Goal: Task Accomplishment & Management: Manage account settings

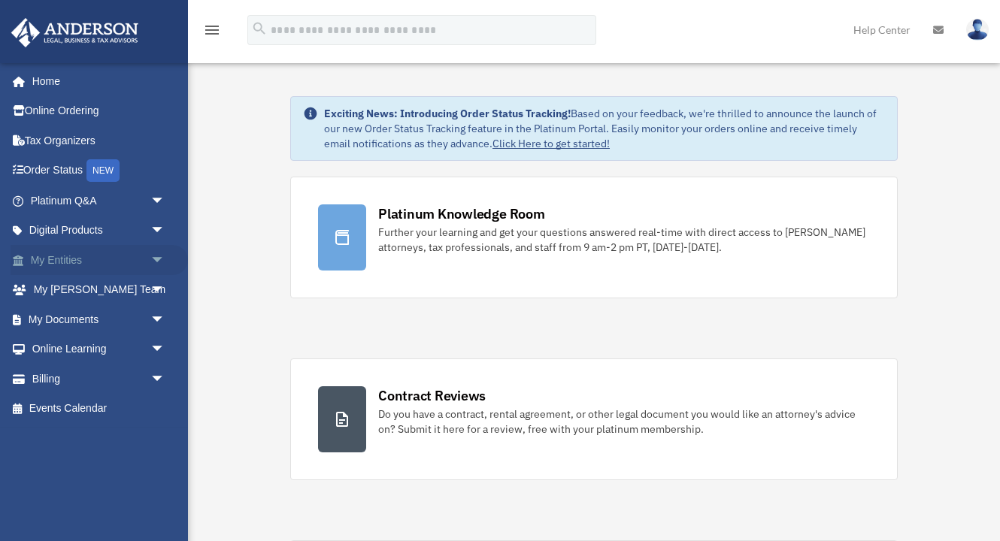
click at [109, 258] on link "My Entities arrow_drop_down" at bounding box center [99, 260] width 177 height 30
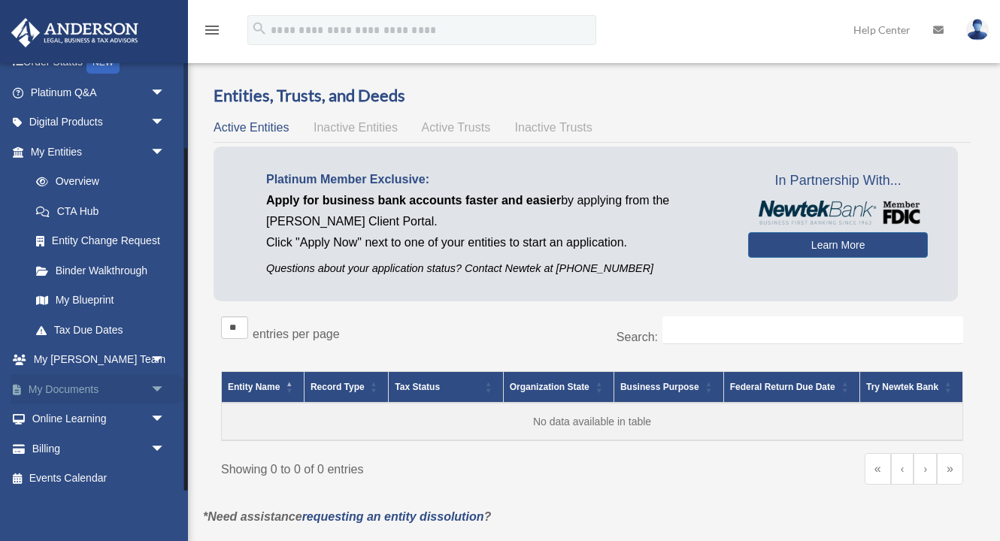
scroll to position [108, 0]
click at [108, 389] on link "My Documents arrow_drop_down" at bounding box center [99, 390] width 177 height 30
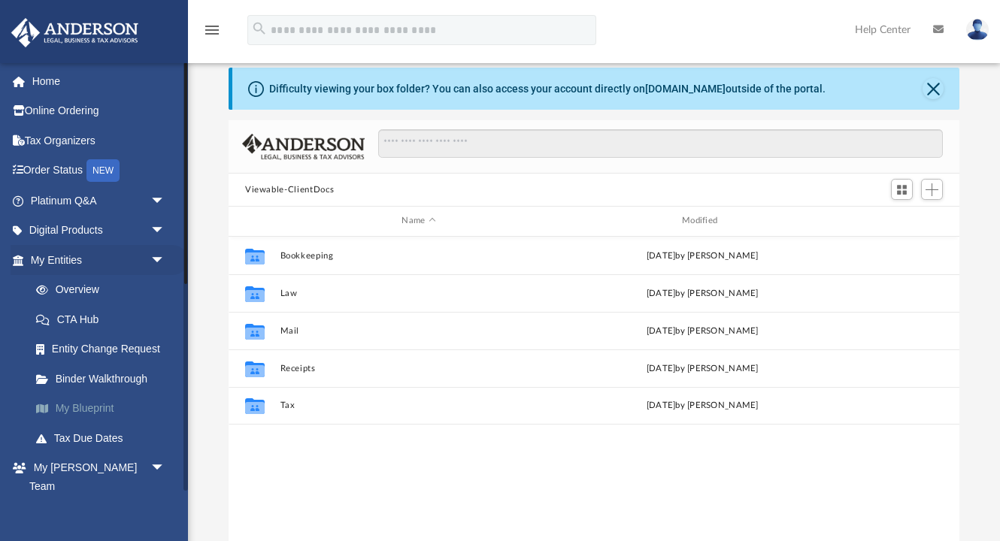
scroll to position [2, 0]
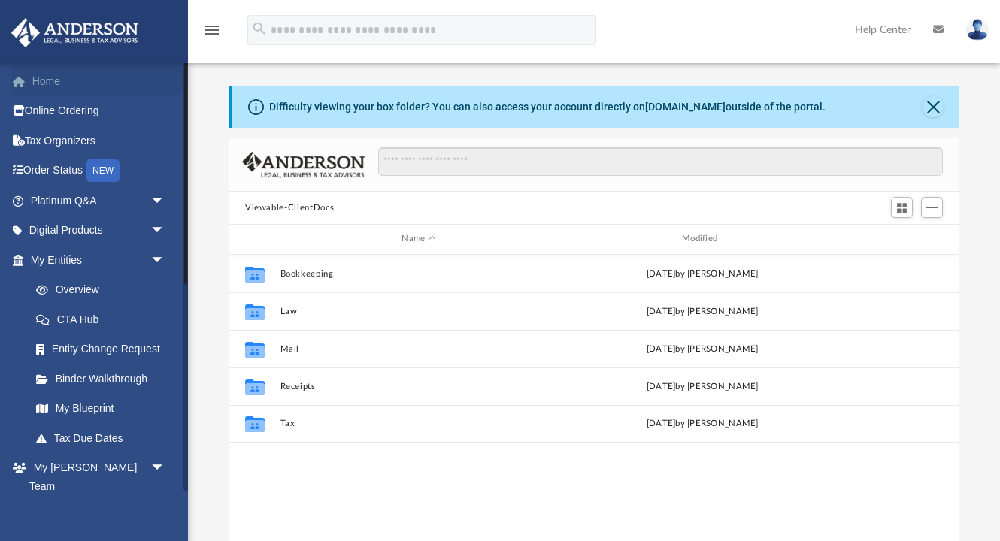
click at [77, 82] on link "Home" at bounding box center [99, 81] width 177 height 30
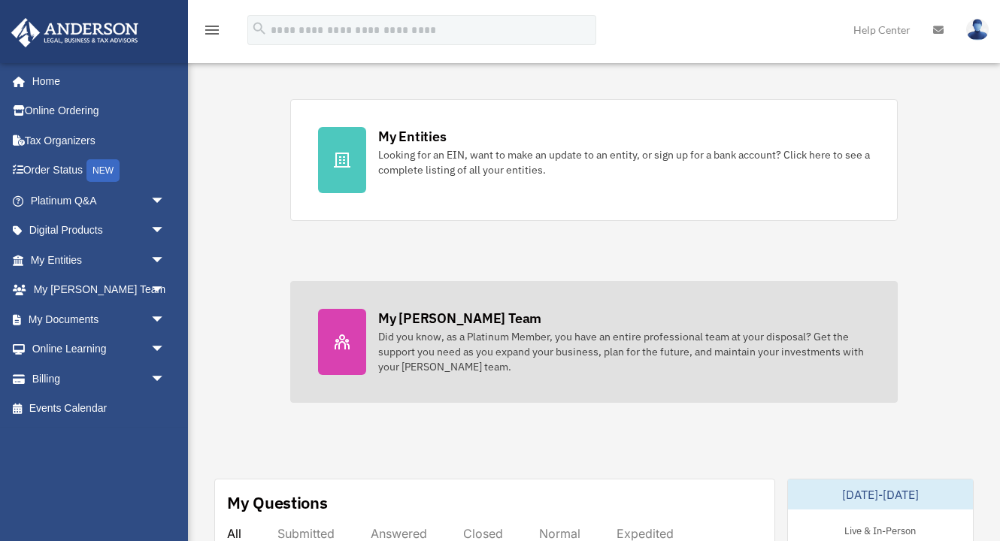
scroll to position [436, 0]
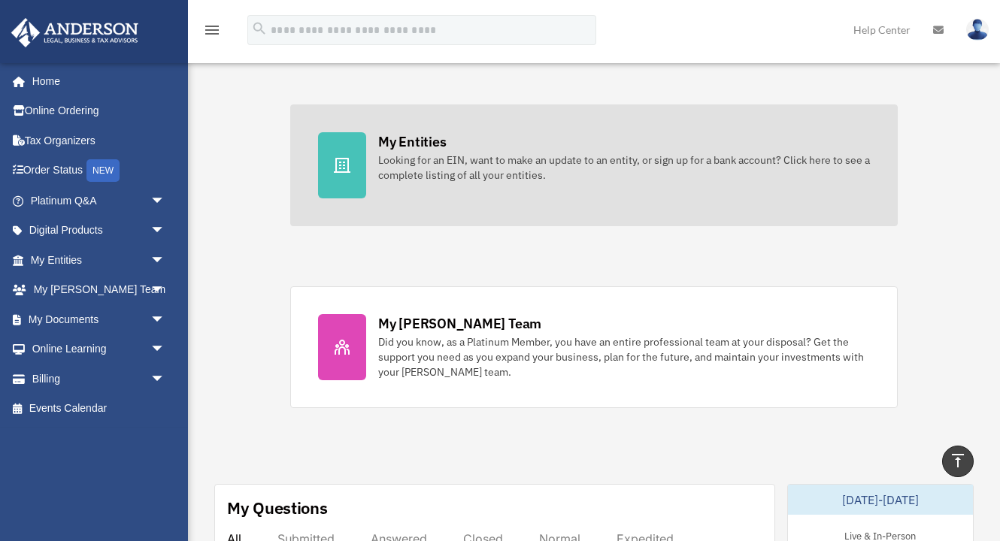
click at [510, 173] on div "Looking for an EIN, want to make an update to an entity, or sign up for a bank …" at bounding box center [624, 168] width 492 height 30
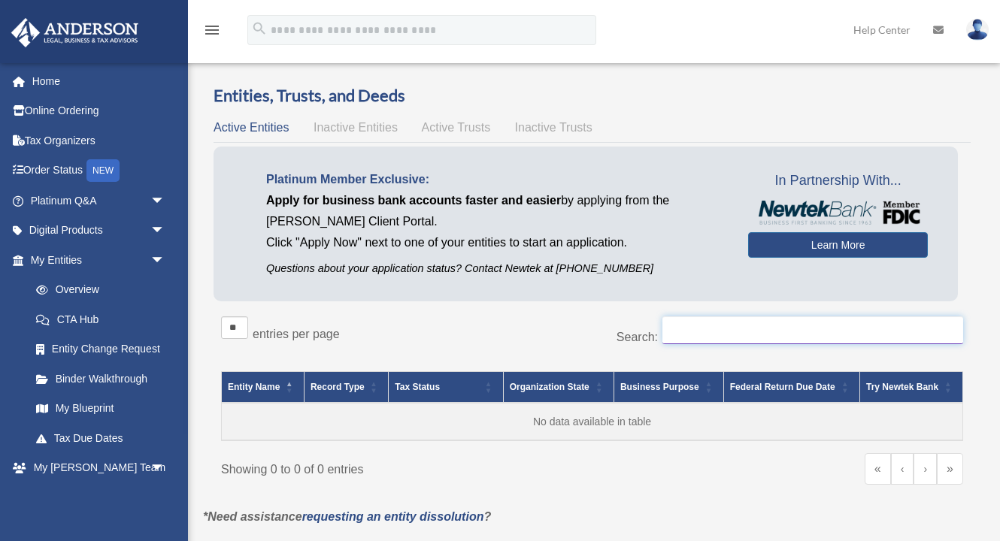
click at [765, 333] on input "Search:" at bounding box center [812, 330] width 301 height 29
click at [801, 333] on input "**********" at bounding box center [812, 330] width 301 height 29
type input "**********"
click at [365, 129] on span "Inactive Entities" at bounding box center [355, 127] width 84 height 13
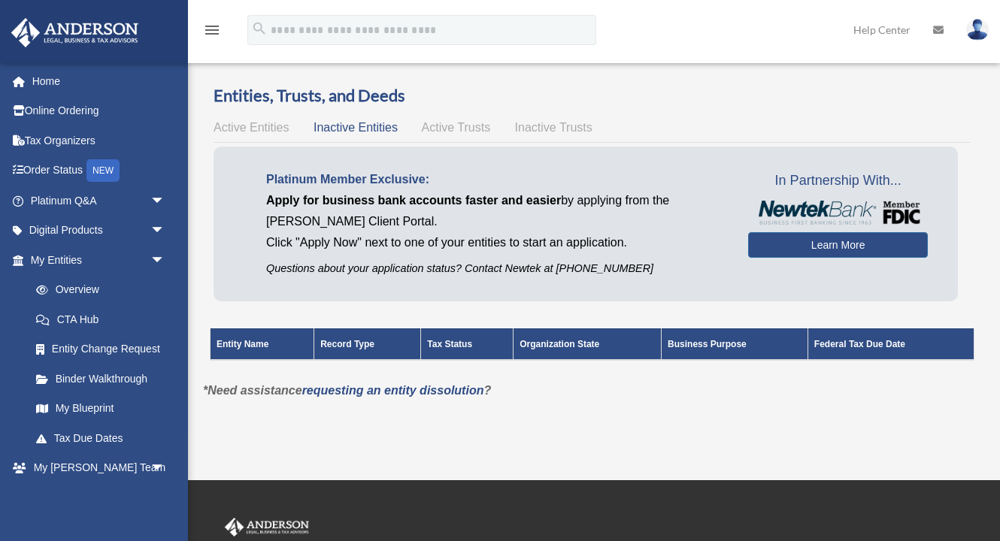
click at [458, 121] on span "Active Trusts" at bounding box center [456, 127] width 69 height 13
click at [544, 132] on span "Inactive Trusts" at bounding box center [553, 127] width 77 height 13
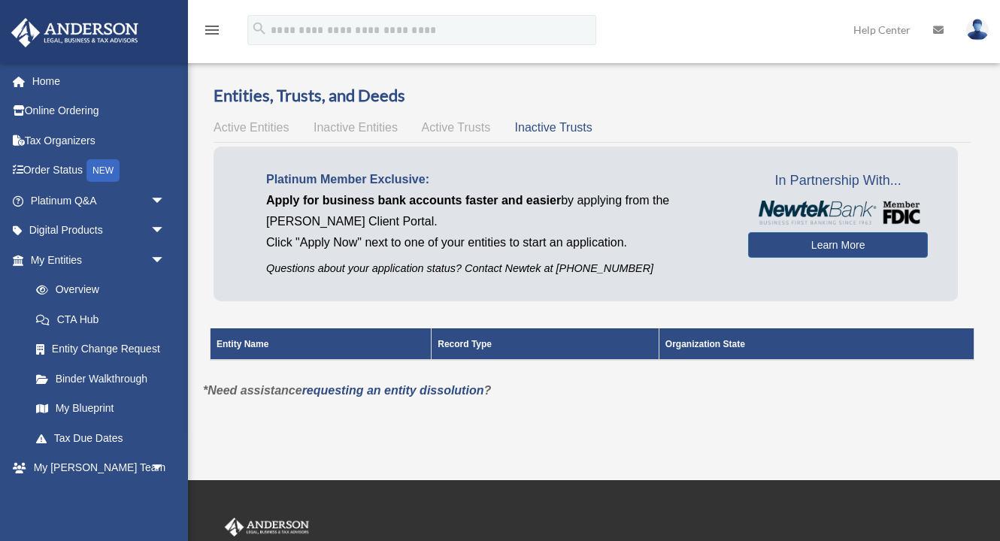
click at [271, 123] on span "Active Entities" at bounding box center [251, 127] width 75 height 13
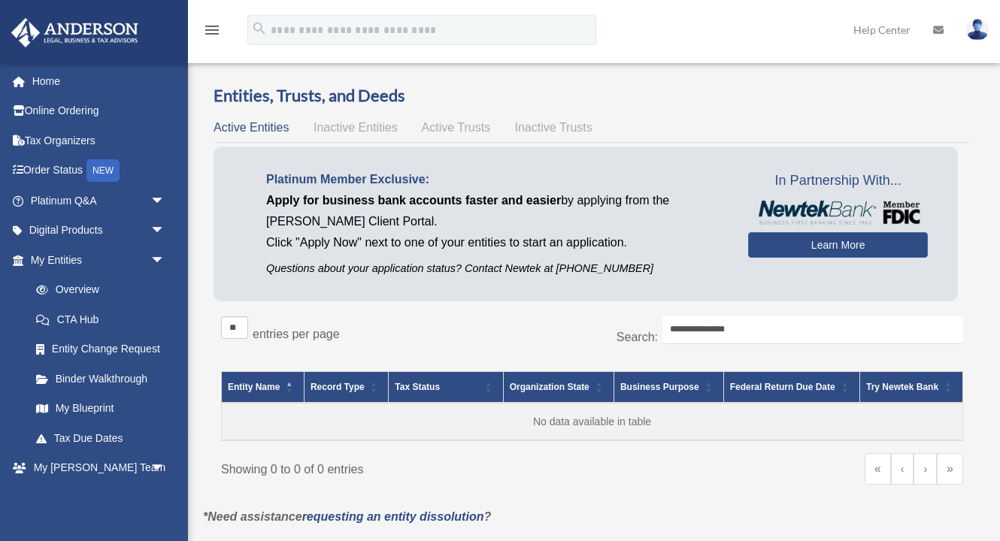
click at [976, 35] on img at bounding box center [977, 30] width 23 height 22
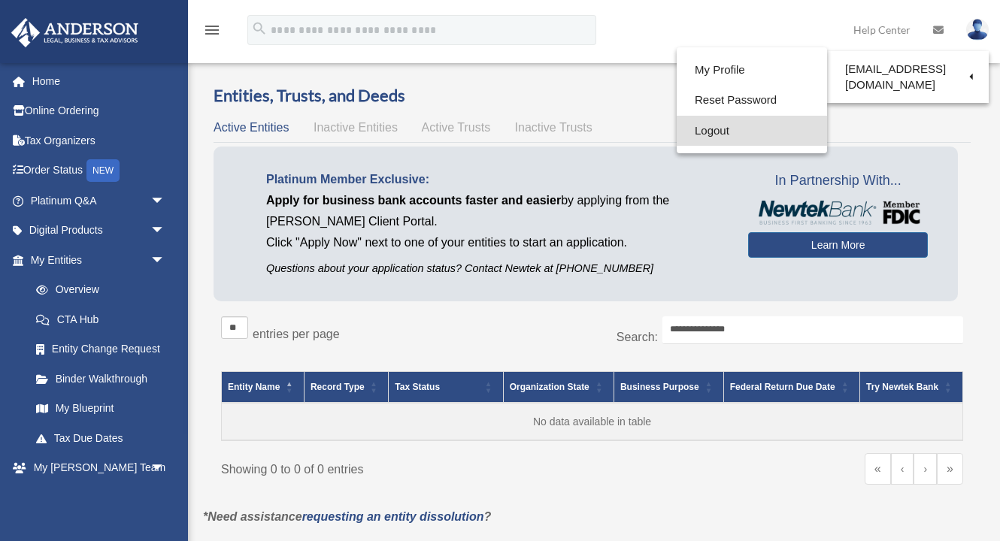
click at [737, 127] on link "Logout" at bounding box center [752, 131] width 150 height 31
